Goal: Task Accomplishment & Management: Manage account settings

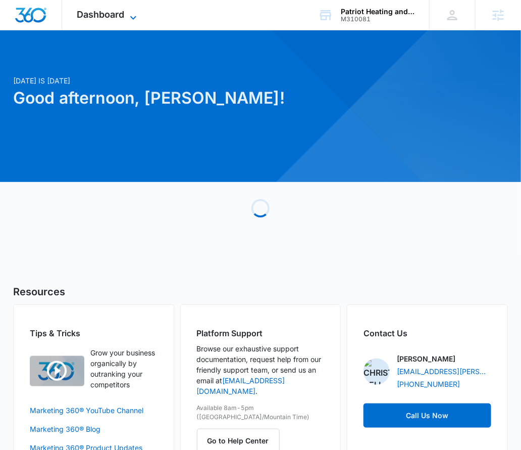
click at [102, 16] on span "Dashboard" at bounding box center [100, 14] width 47 height 11
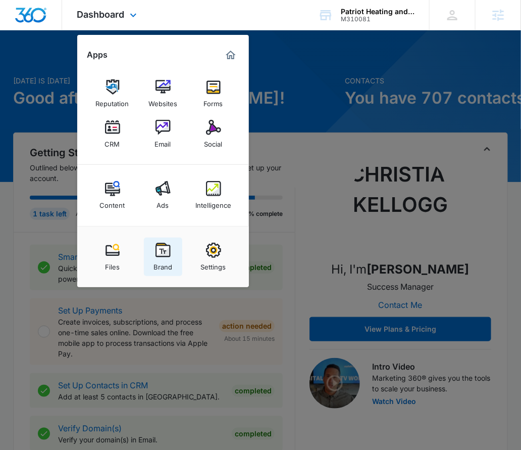
click at [162, 249] on img at bounding box center [163, 250] width 15 height 15
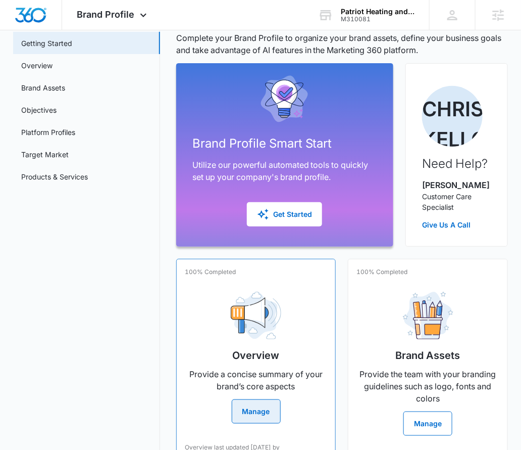
scroll to position [82, 0]
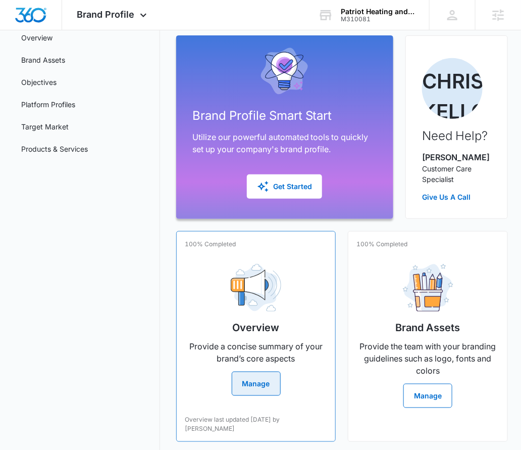
click at [240, 312] on div "Overview Provide a concise summary of your brand’s core aspects Manage" at bounding box center [256, 326] width 143 height 140
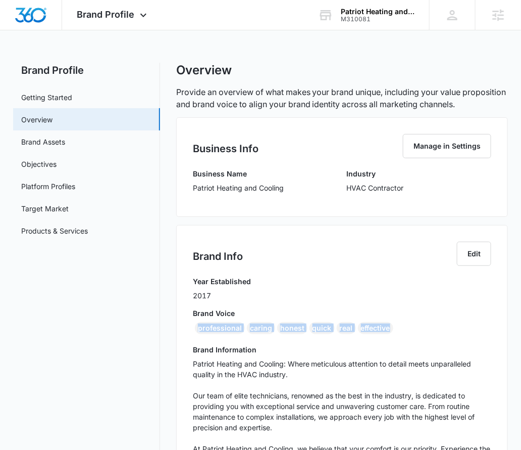
drag, startPoint x: 406, startPoint y: 327, endPoint x: 194, endPoint y: 327, distance: 211.7
click at [194, 327] on div "professional caring honest quick real effective" at bounding box center [342, 330] width 299 height 16
copy div "professional caring honest quick real effective"
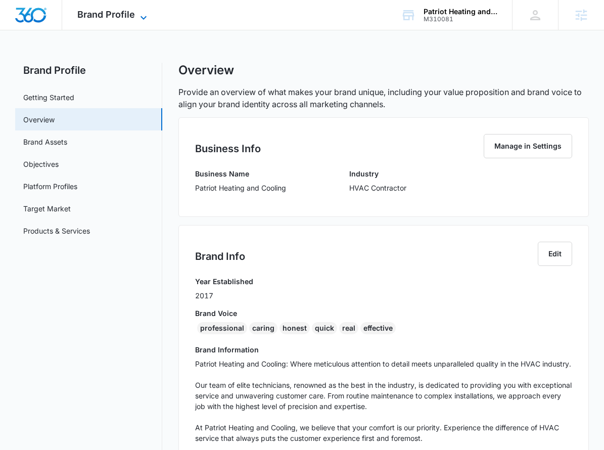
click at [133, 18] on span "Brand Profile" at bounding box center [106, 14] width 58 height 11
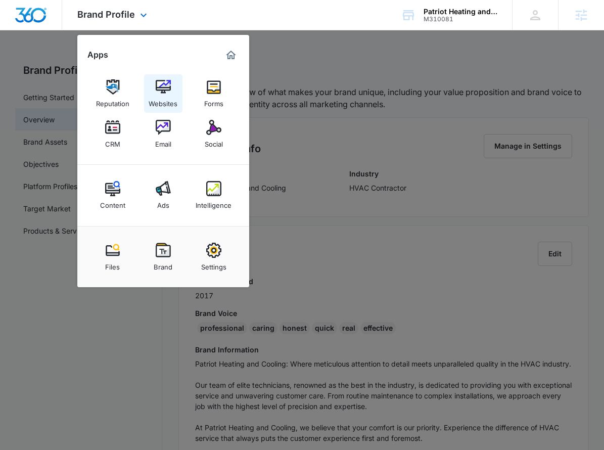
click at [163, 92] on img at bounding box center [163, 86] width 15 height 15
